Goal: Task Accomplishment & Management: Manage account settings

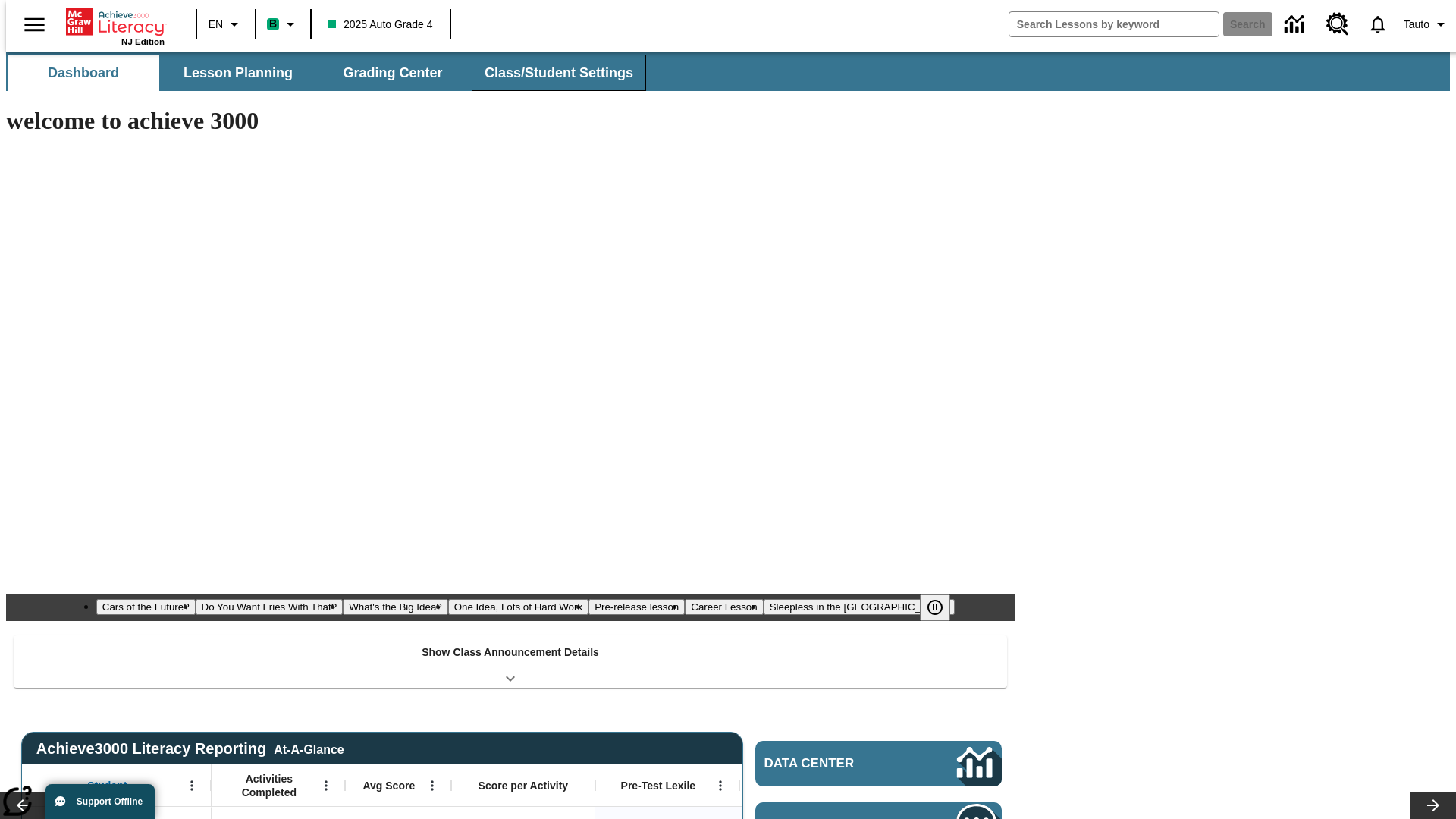
click at [551, 73] on span "Class/Student Settings" at bounding box center [559, 74] width 149 height 18
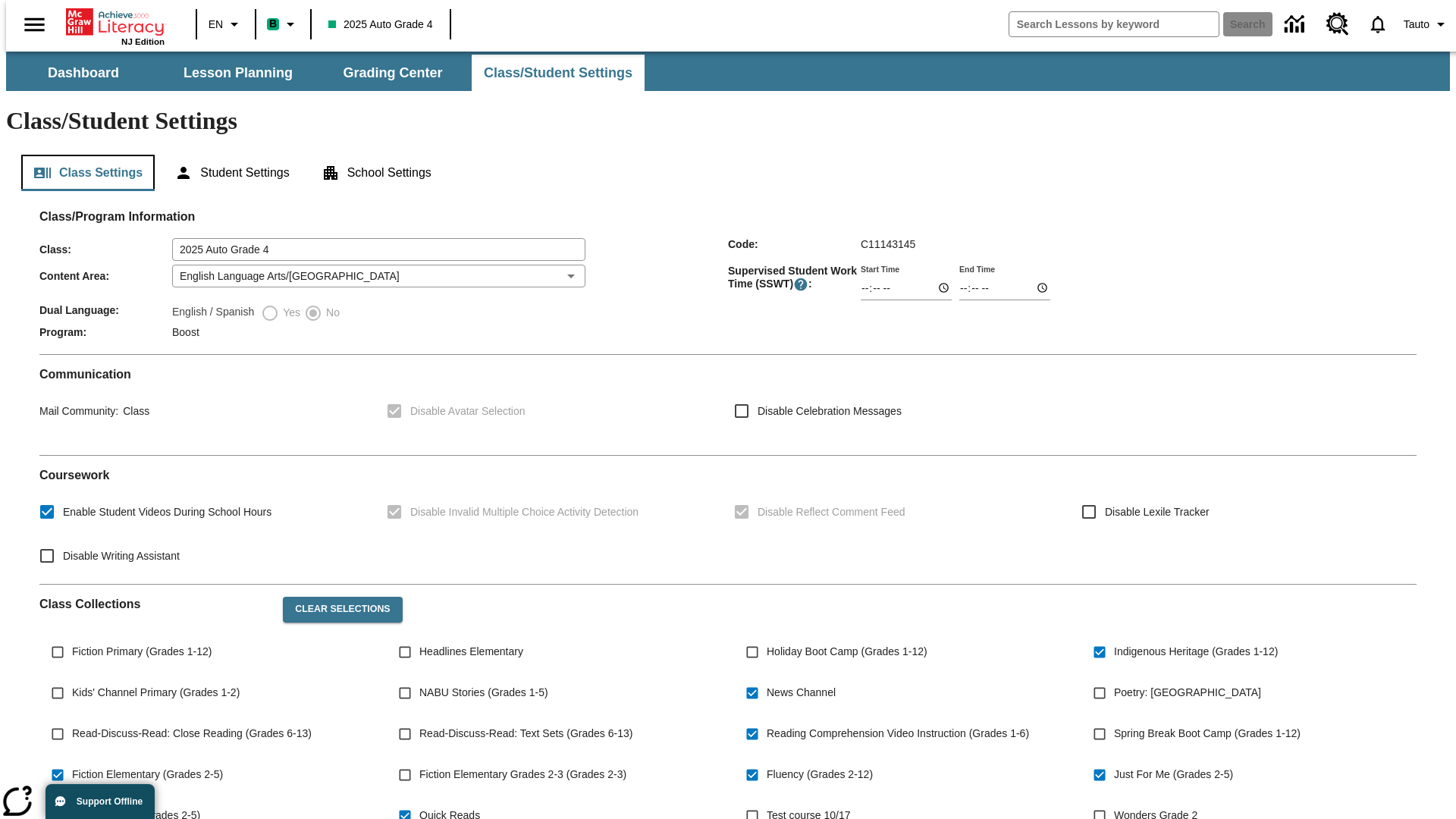
click at [82, 155] on button "Class Settings" at bounding box center [88, 173] width 133 height 37
type input "02:46"
type input "03:46"
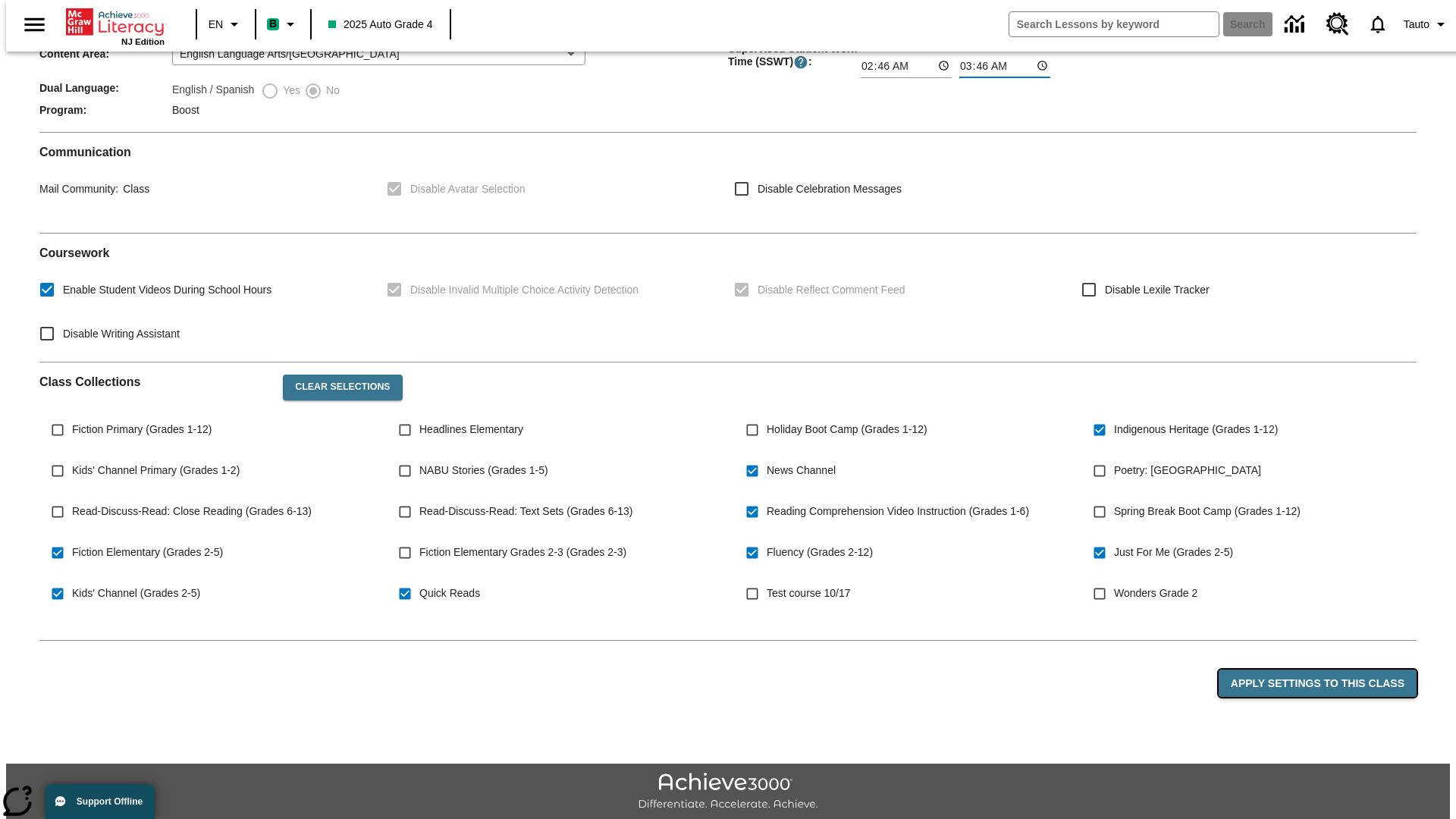
click at [1326, 670] on button "Apply Settings to this Class" at bounding box center [1318, 683] width 198 height 28
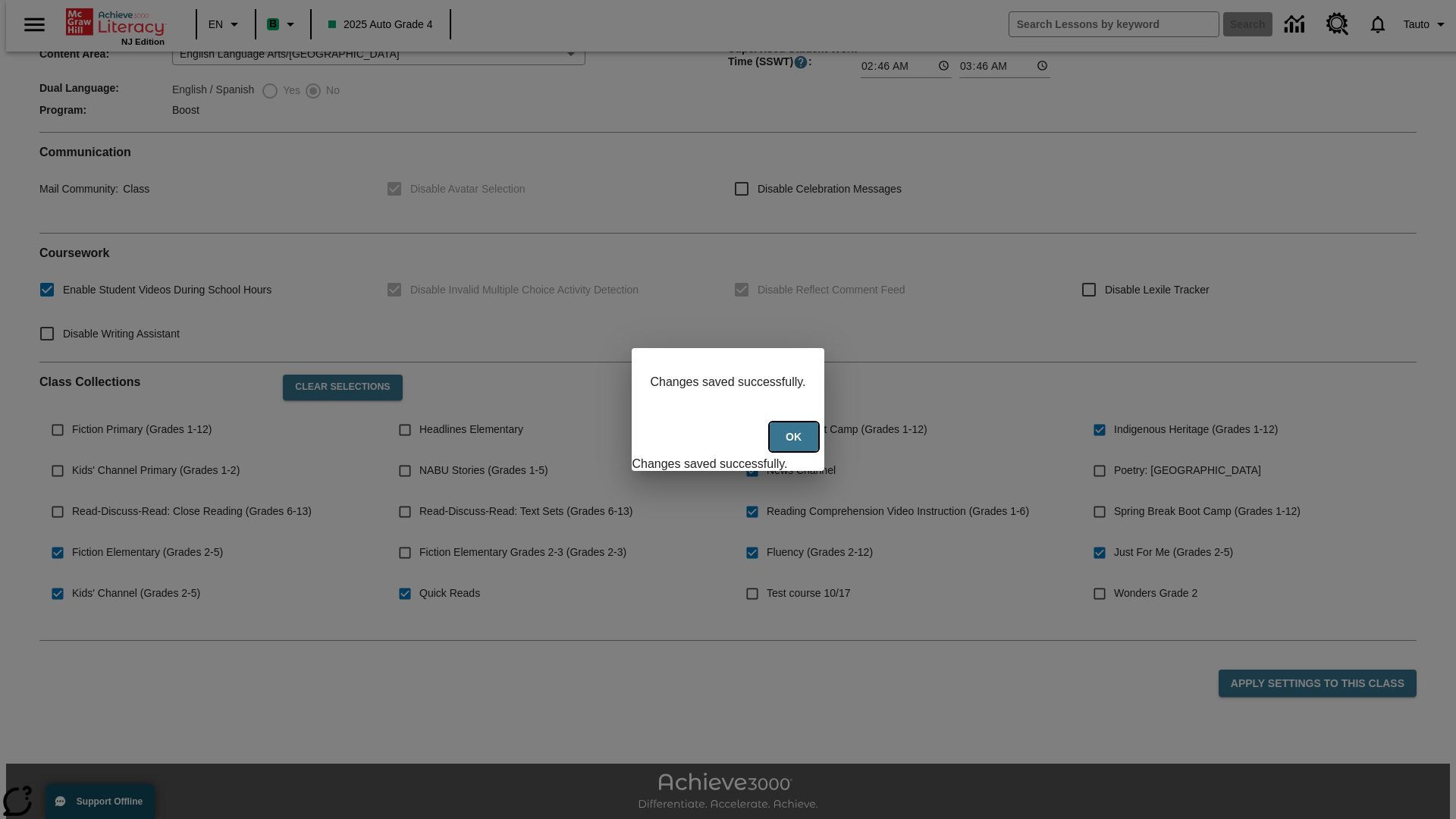
click at [795, 445] on button "Ok" at bounding box center [794, 436] width 49 height 30
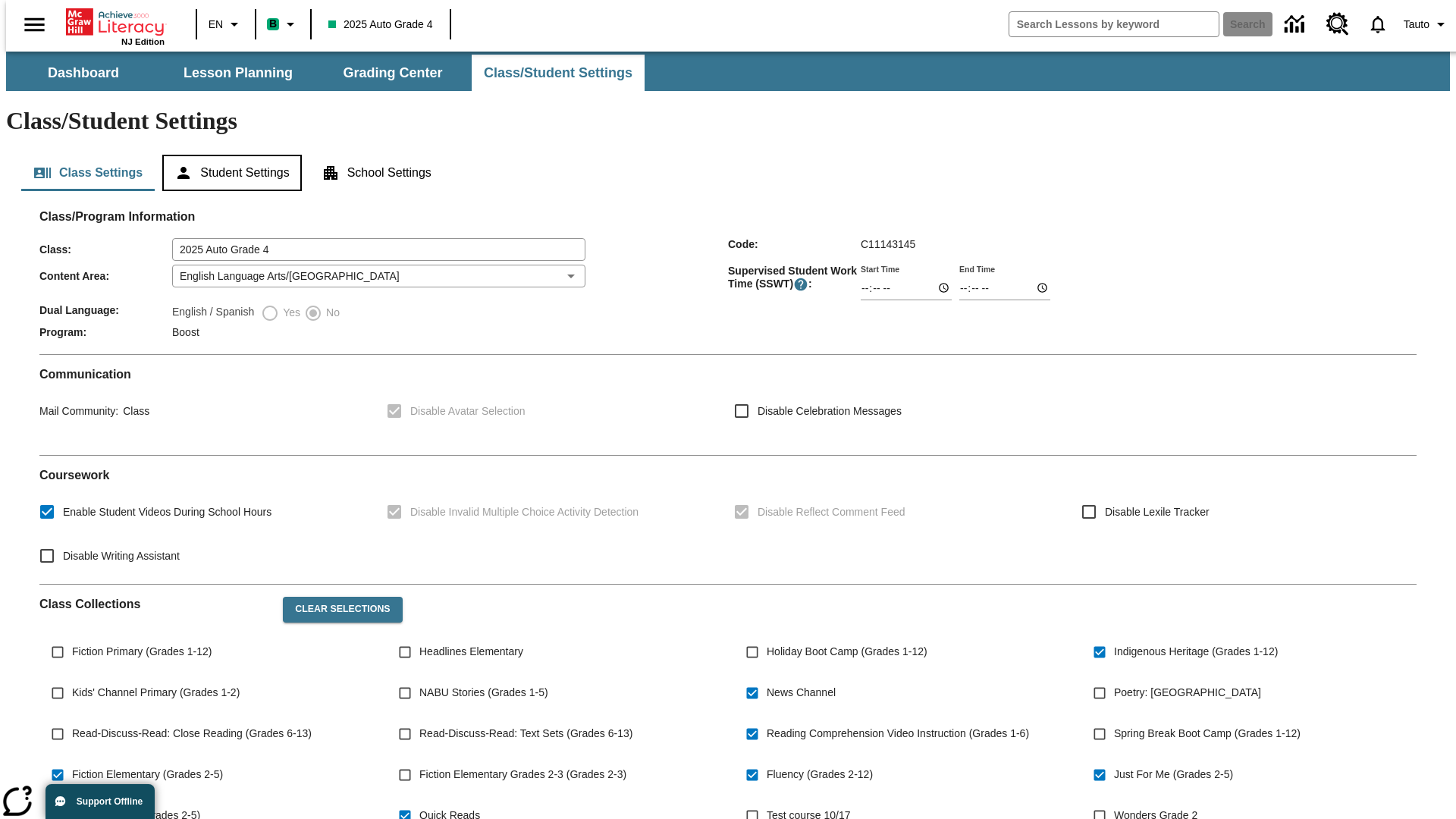
click at [229, 155] on button "Student Settings" at bounding box center [232, 173] width 139 height 37
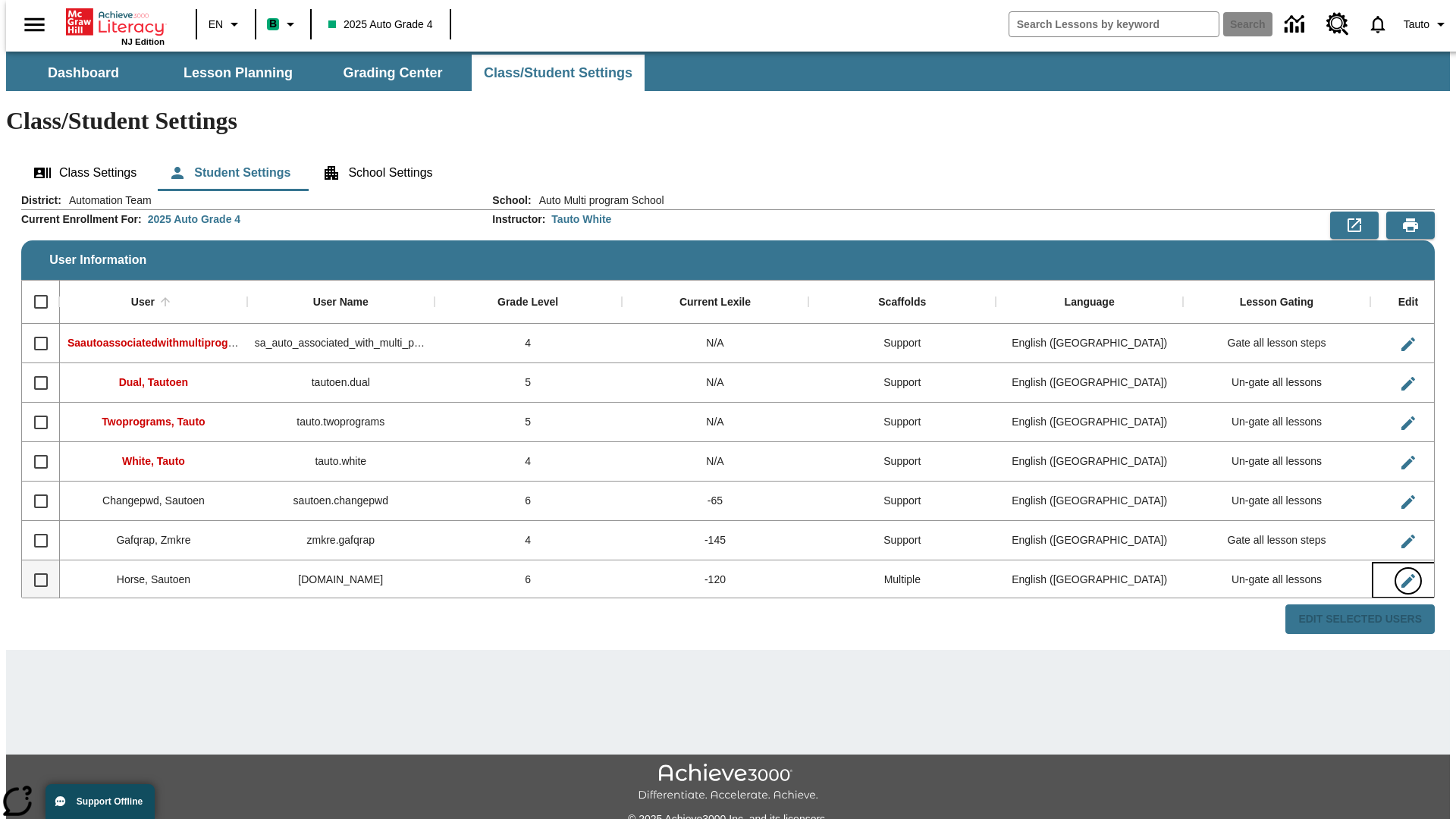
click at [1401, 574] on icon "Edit User" at bounding box center [1407, 580] width 14 height 14
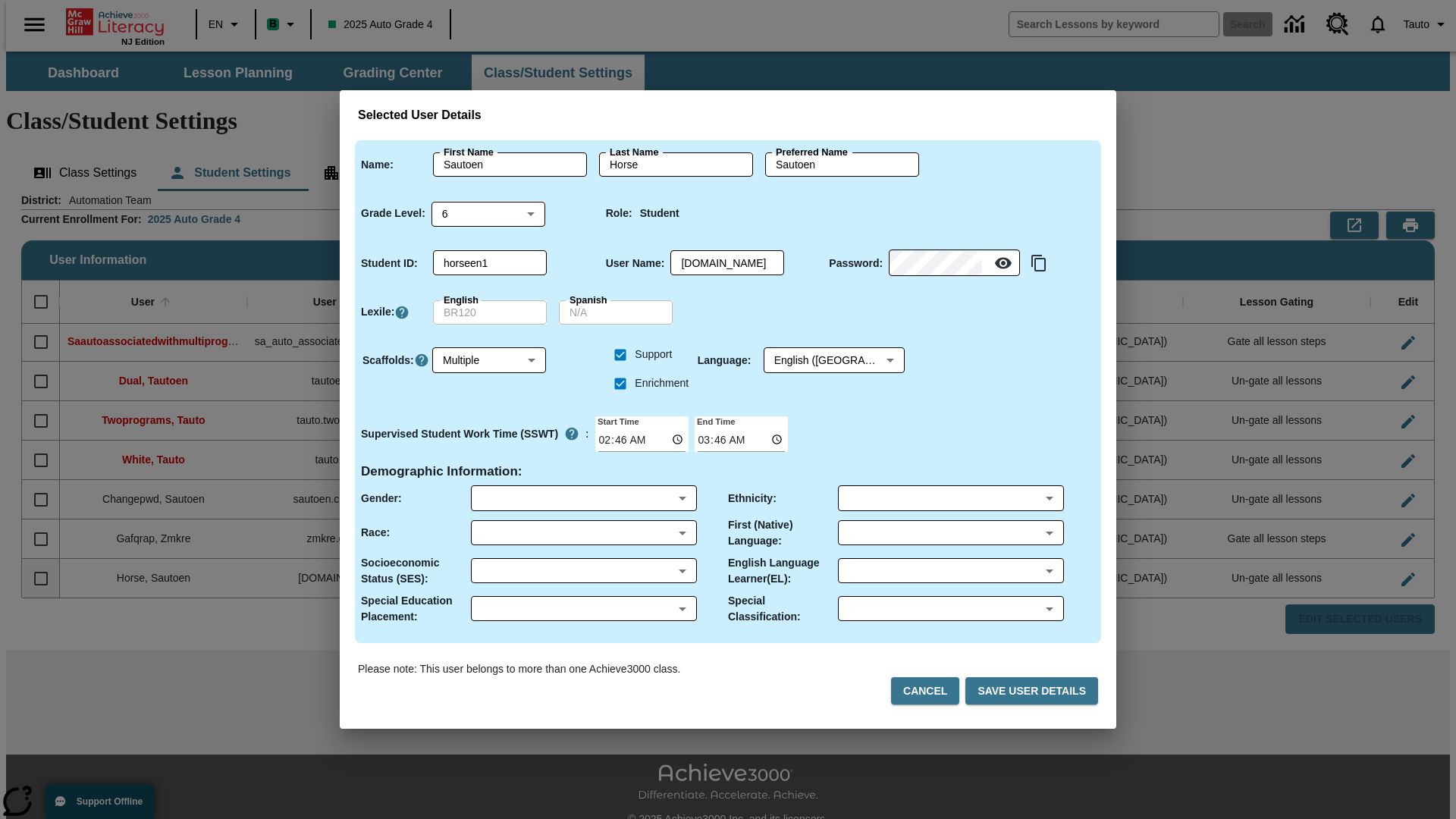
scroll to position [2, 0]
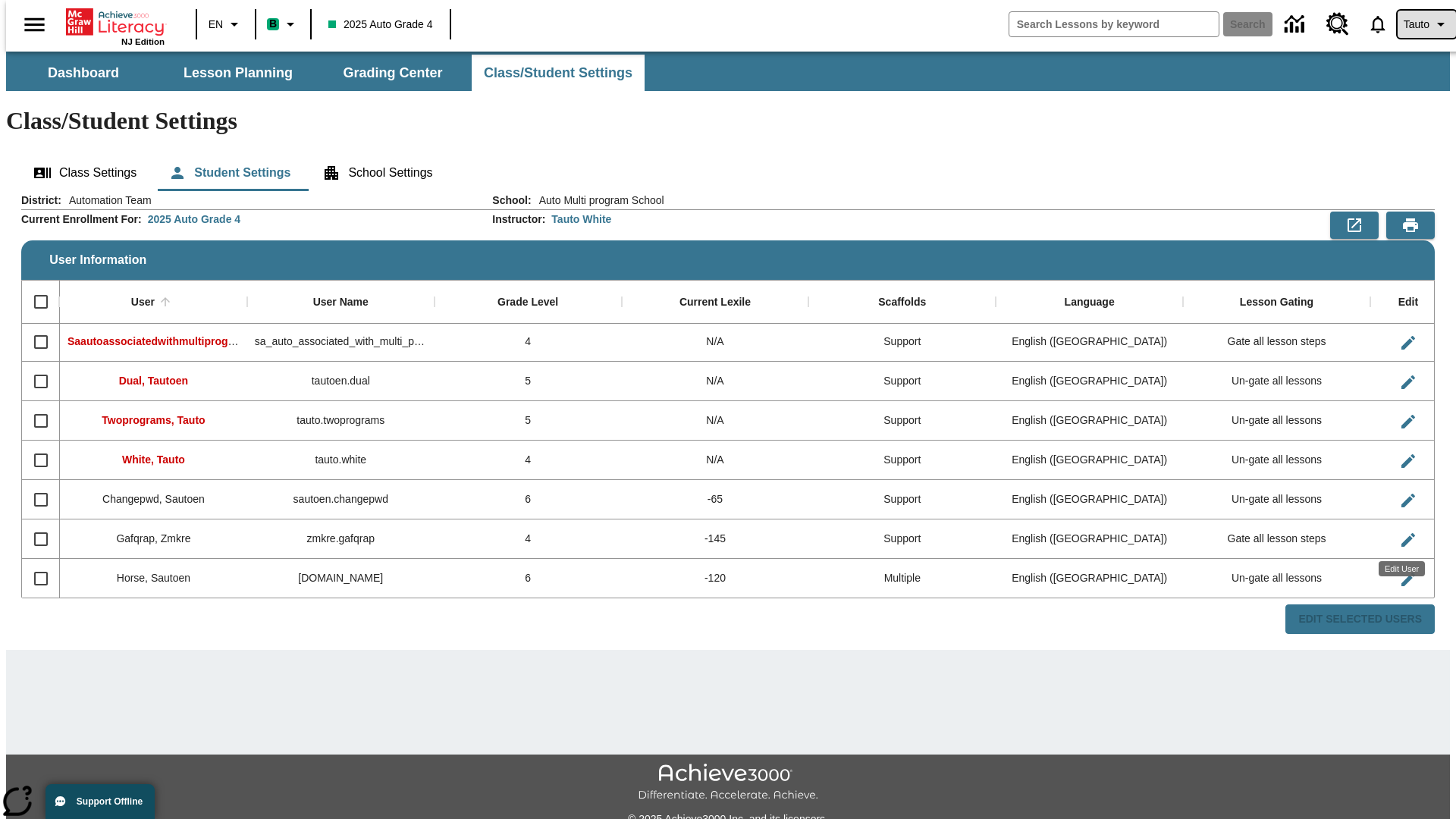
click at [1418, 24] on span "Tauto" at bounding box center [1416, 25] width 26 height 16
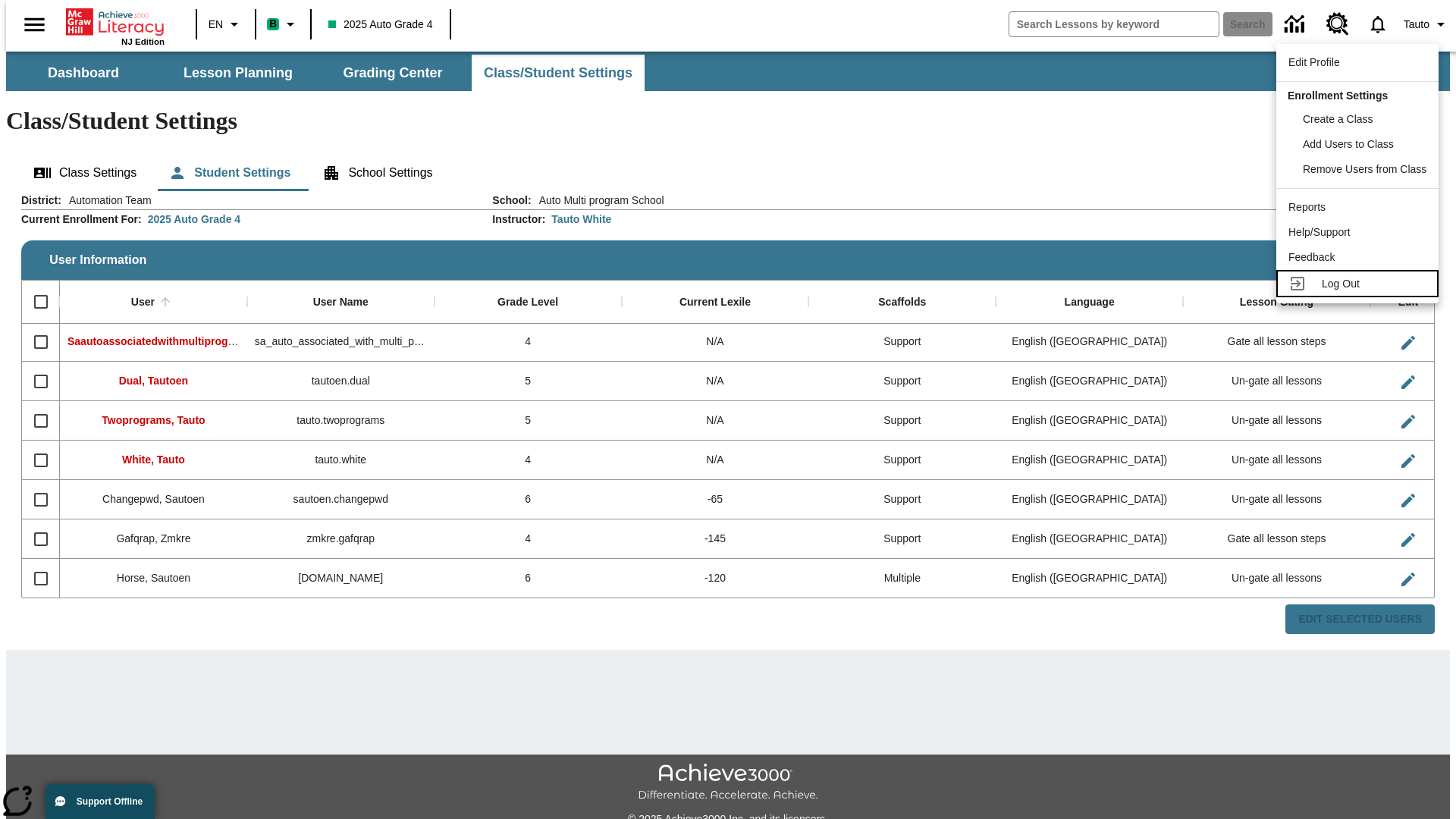
click at [1359, 284] on span "Log Out" at bounding box center [1340, 283] width 38 height 12
